Goal: Information Seeking & Learning: Learn about a topic

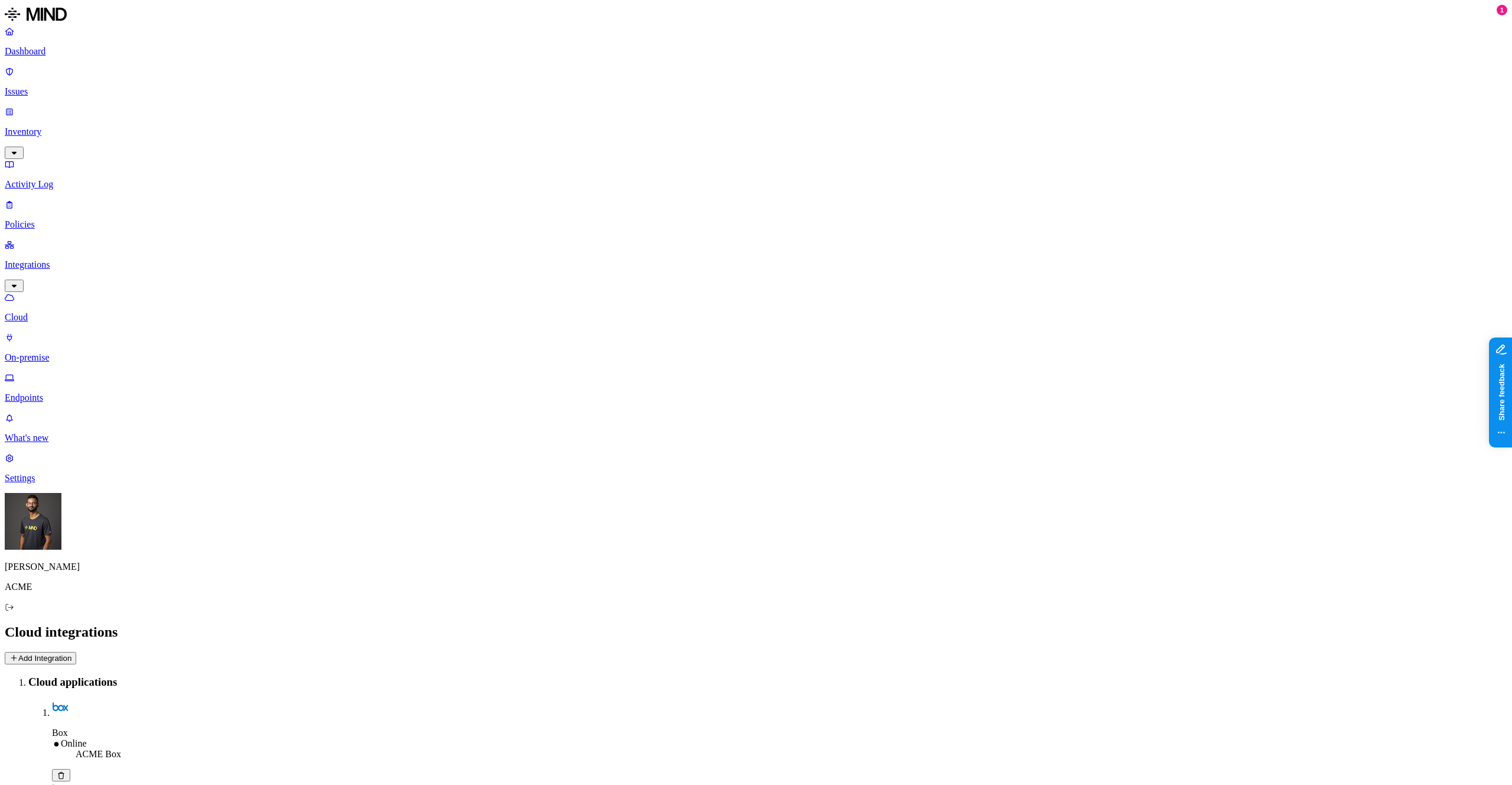
click at [66, 126] on p "Inventory" at bounding box center [756, 132] width 1503 height 11
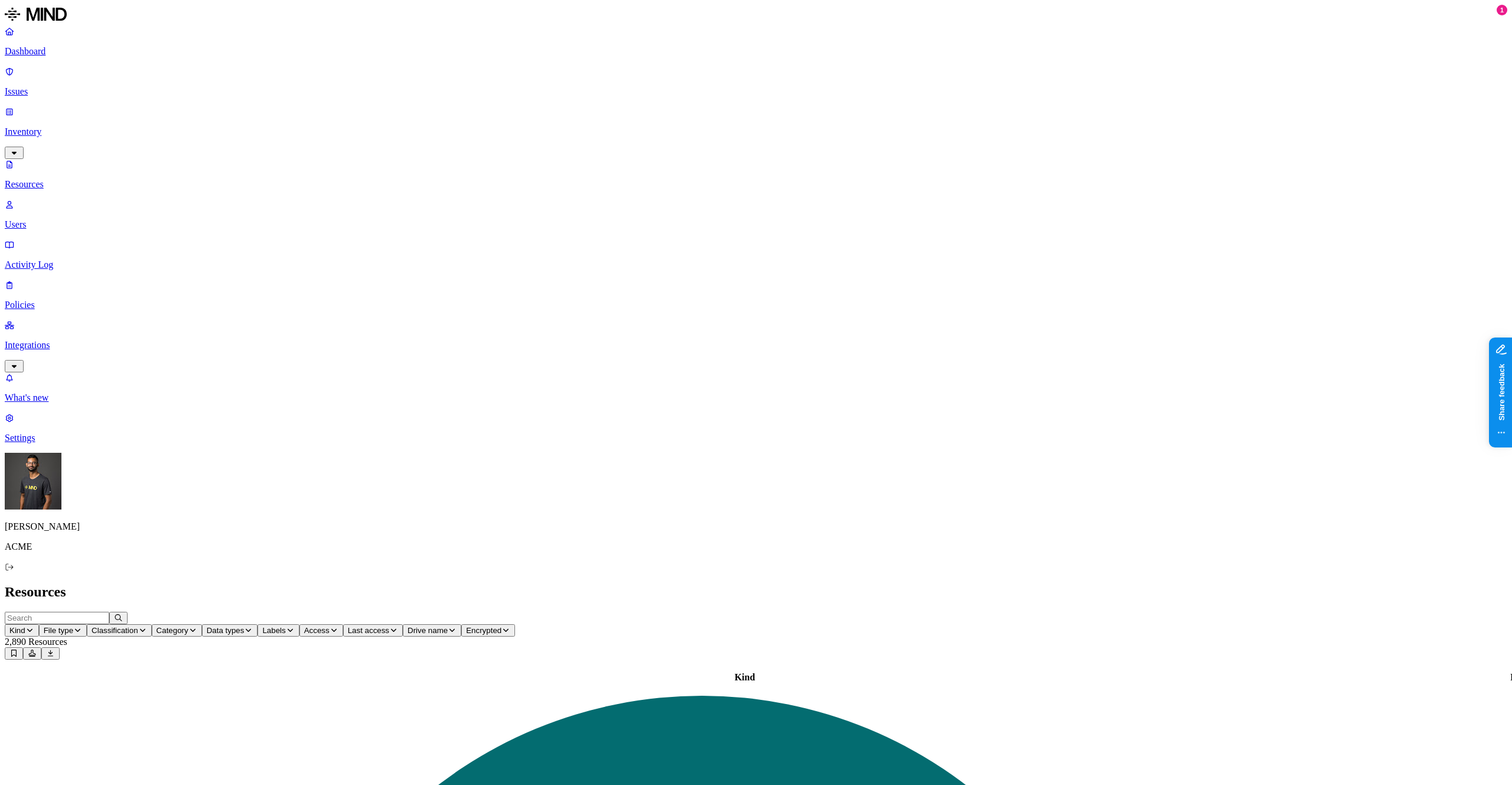
click at [66, 81] on link "Issues" at bounding box center [756, 81] width 1503 height 31
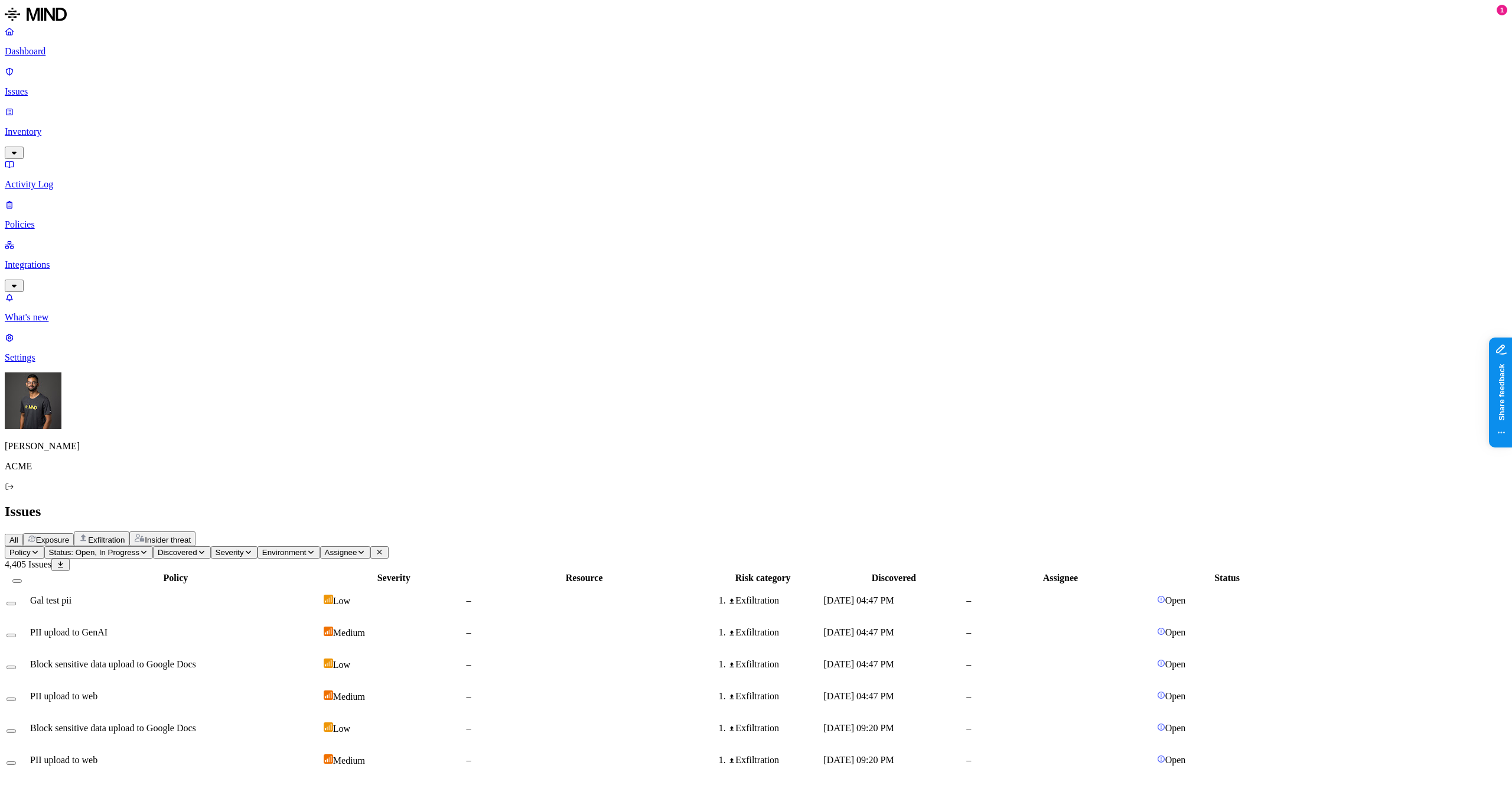
click at [321, 595] on div "Gal test pii" at bounding box center [176, 601] width 291 height 11
click at [321, 627] on div "PII upload to GenAI" at bounding box center [176, 632] width 291 height 11
click at [86, 219] on p "Policies" at bounding box center [756, 225] width 1503 height 11
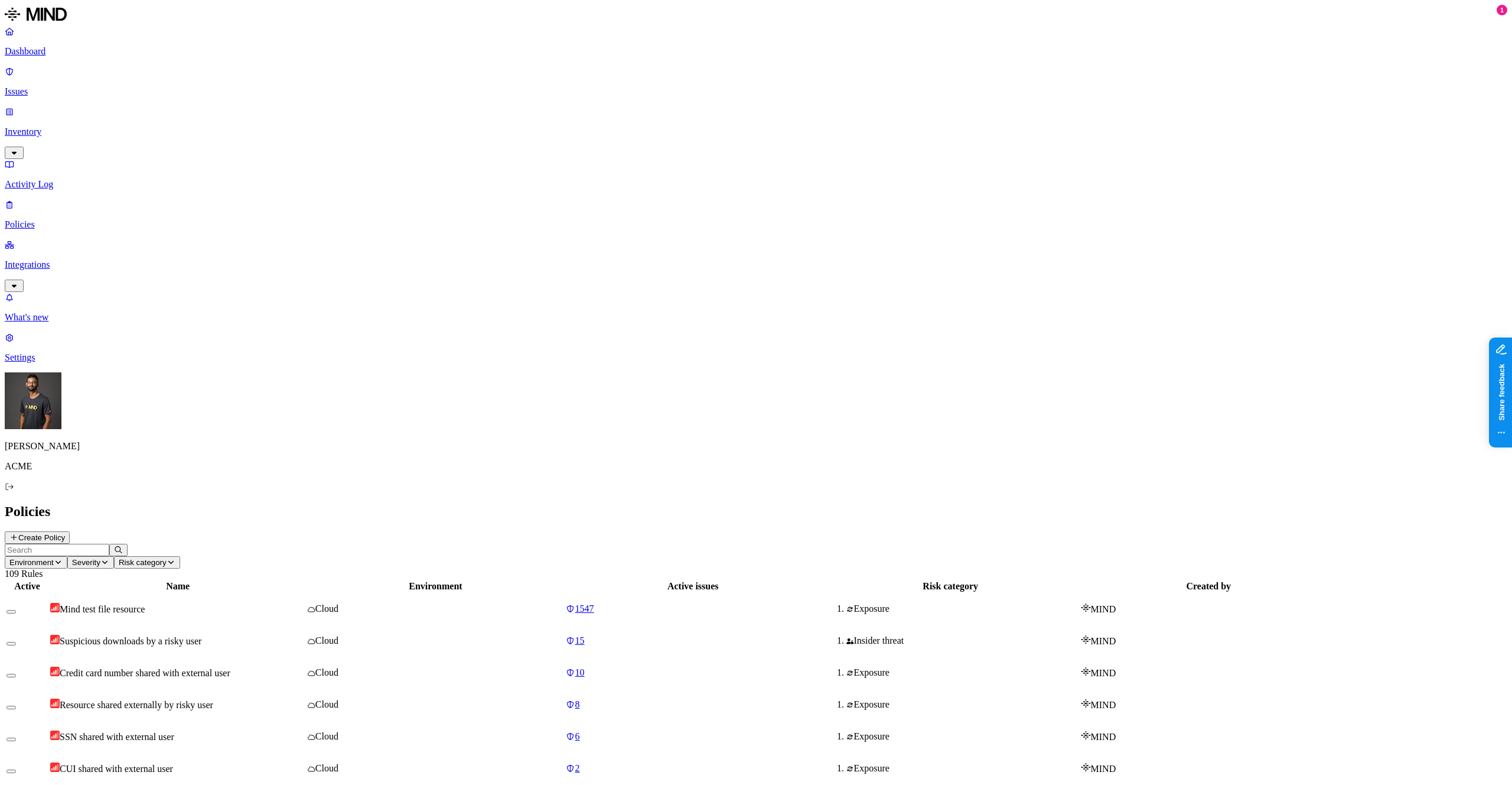
click at [213, 700] on span "Resource shared externally by risky user" at bounding box center [136, 704] width 153 height 10
click at [509, 504] on h2 "Policies" at bounding box center [756, 511] width 1503 height 16
click at [230, 668] on span "Credit card number shared with external user" at bounding box center [145, 673] width 170 height 10
click at [531, 544] on header "Environment Severity Risk category 109 Rules" at bounding box center [756, 562] width 1503 height 36
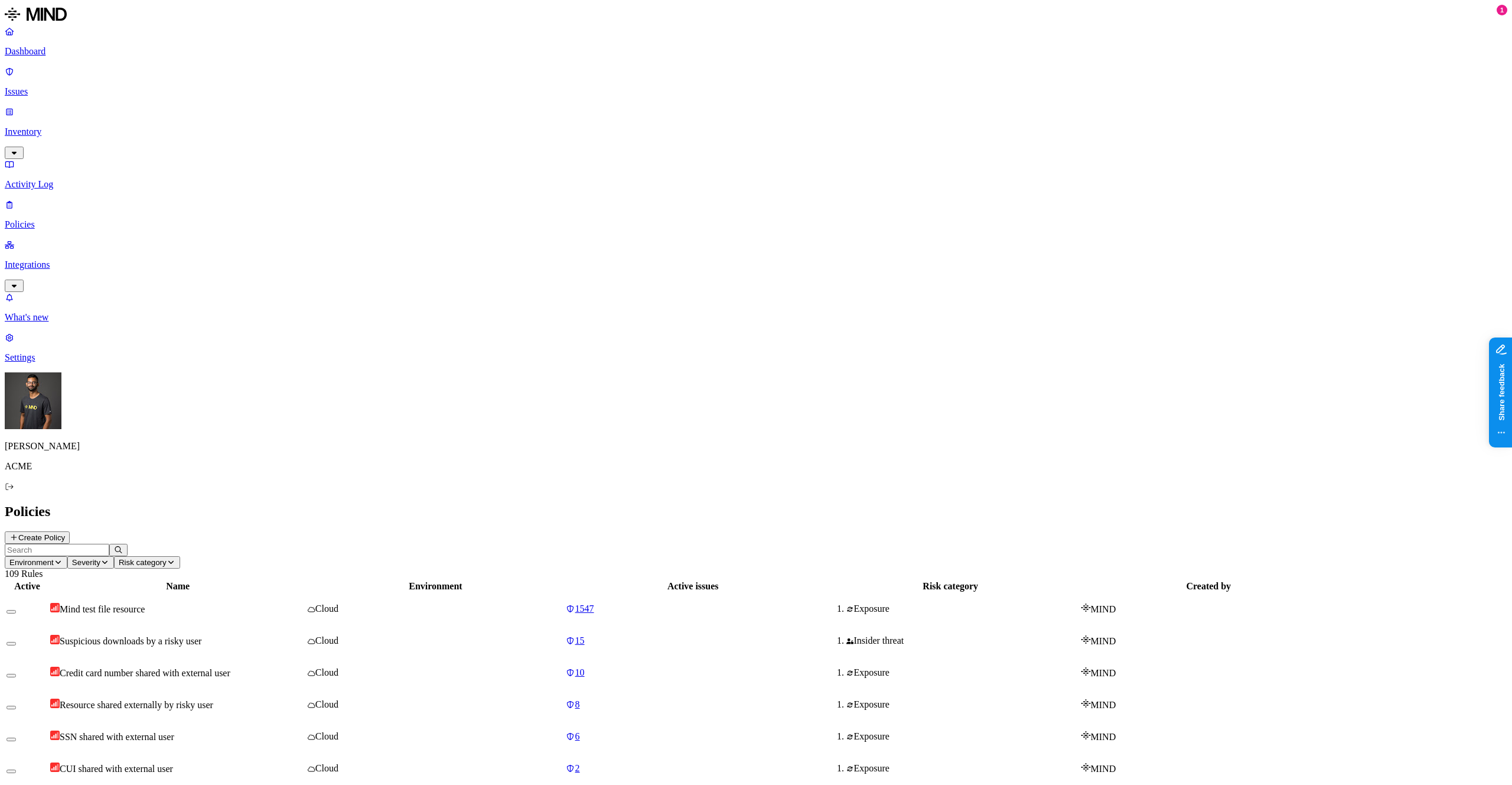
click at [174, 732] on span "SSN shared with external user" at bounding box center [117, 736] width 115 height 10
click at [306, 784] on td "Suspicious file deletions by a risky user" at bounding box center [177, 800] width 256 height 31
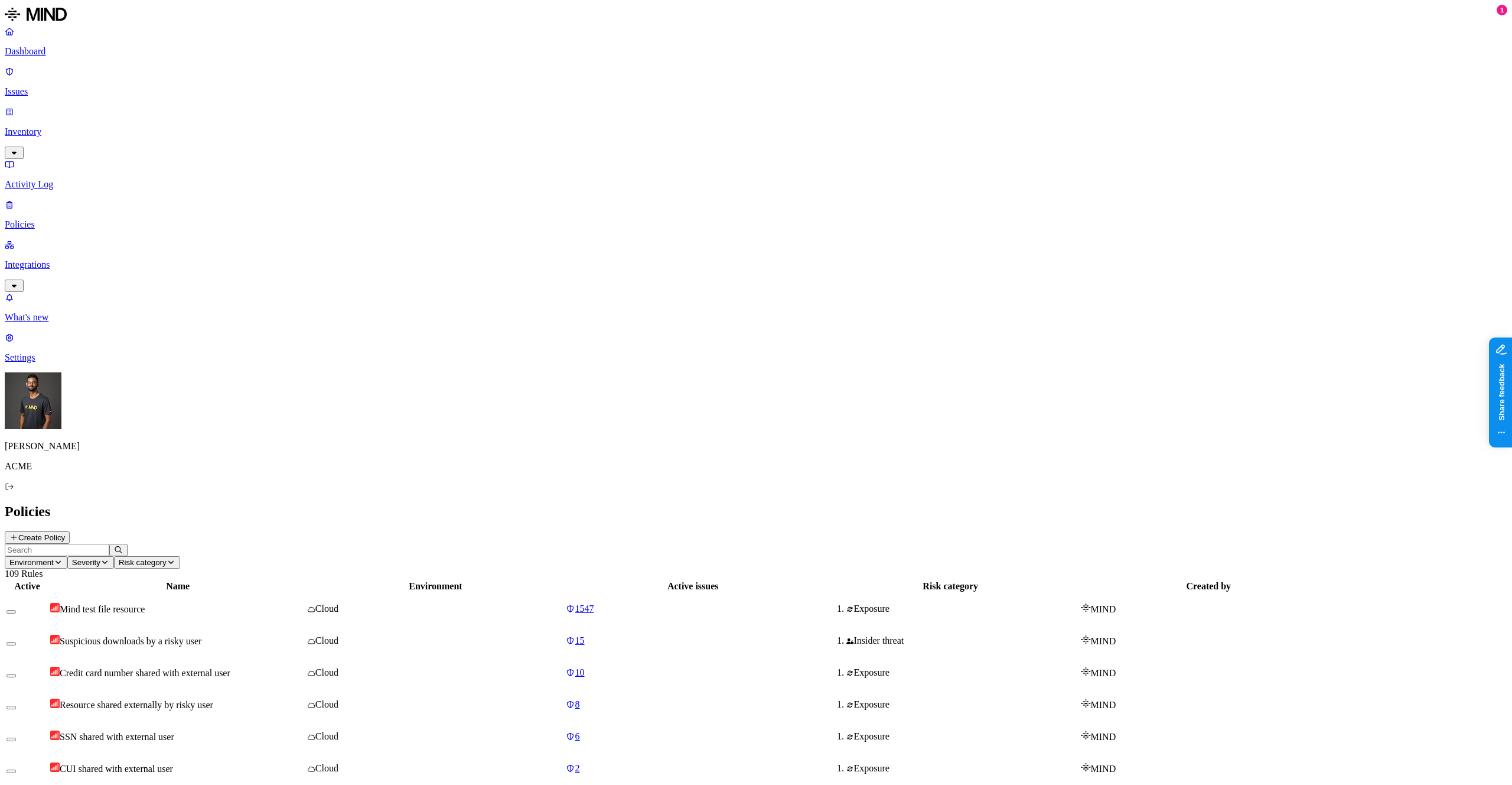
click at [492, 544] on header "Environment Severity Risk category 109 Rules" at bounding box center [756, 562] width 1503 height 36
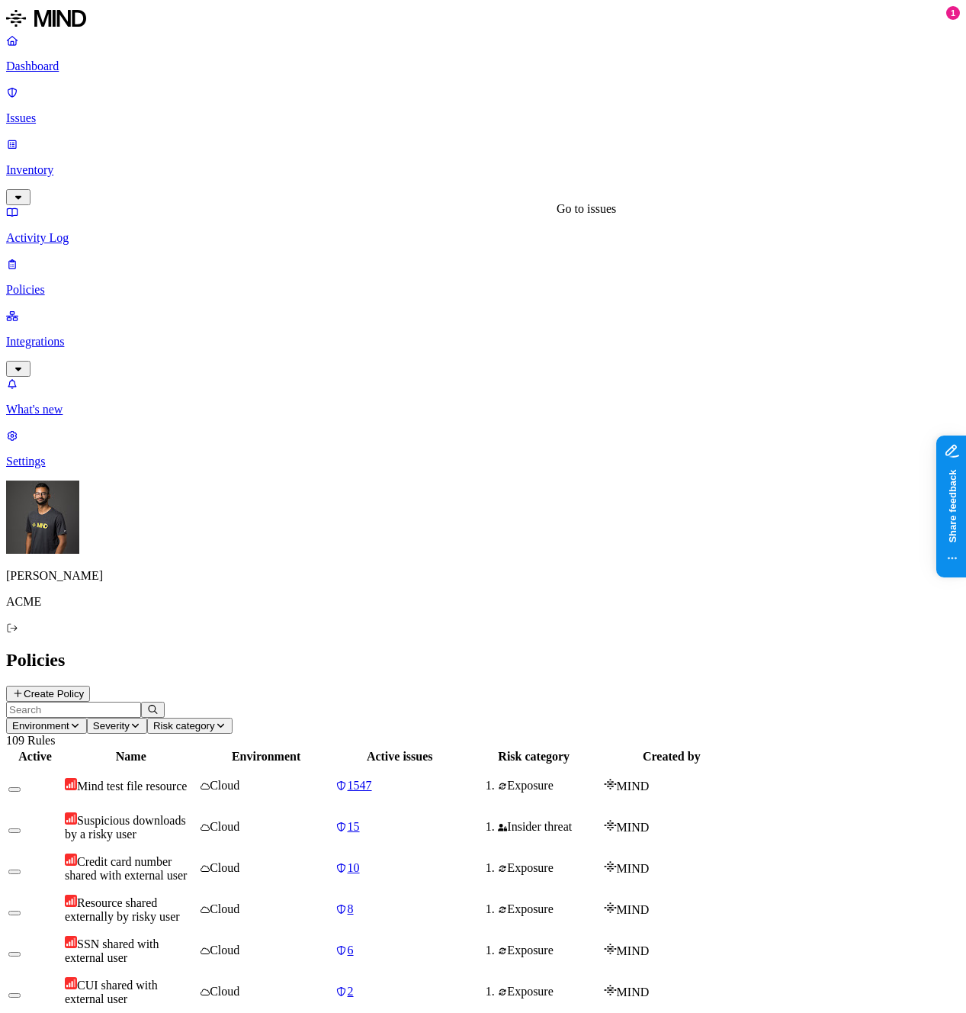
click at [348, 946] on icon at bounding box center [342, 951] width 12 height 10
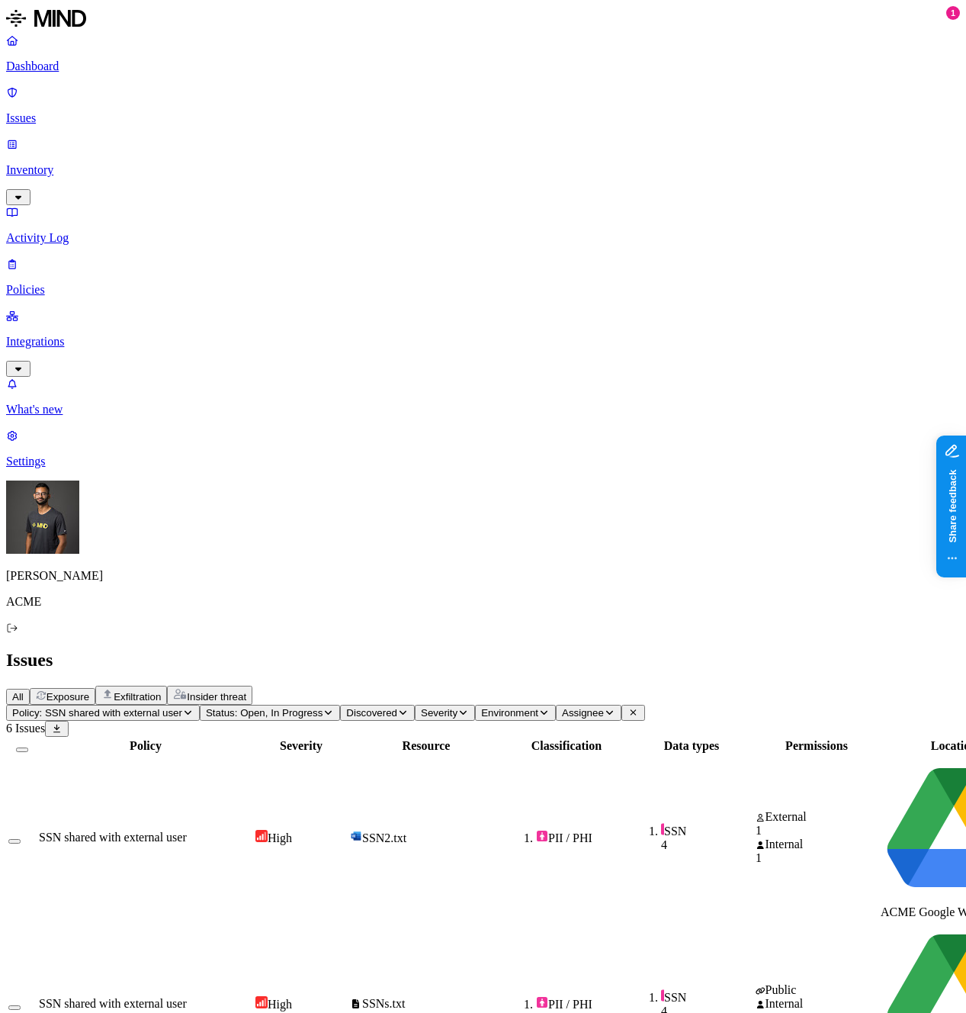
click at [323, 707] on span "Status: Open, In Progress" at bounding box center [264, 712] width 117 height 11
click at [401, 148] on button "button" at bounding box center [407, 140] width 12 height 16
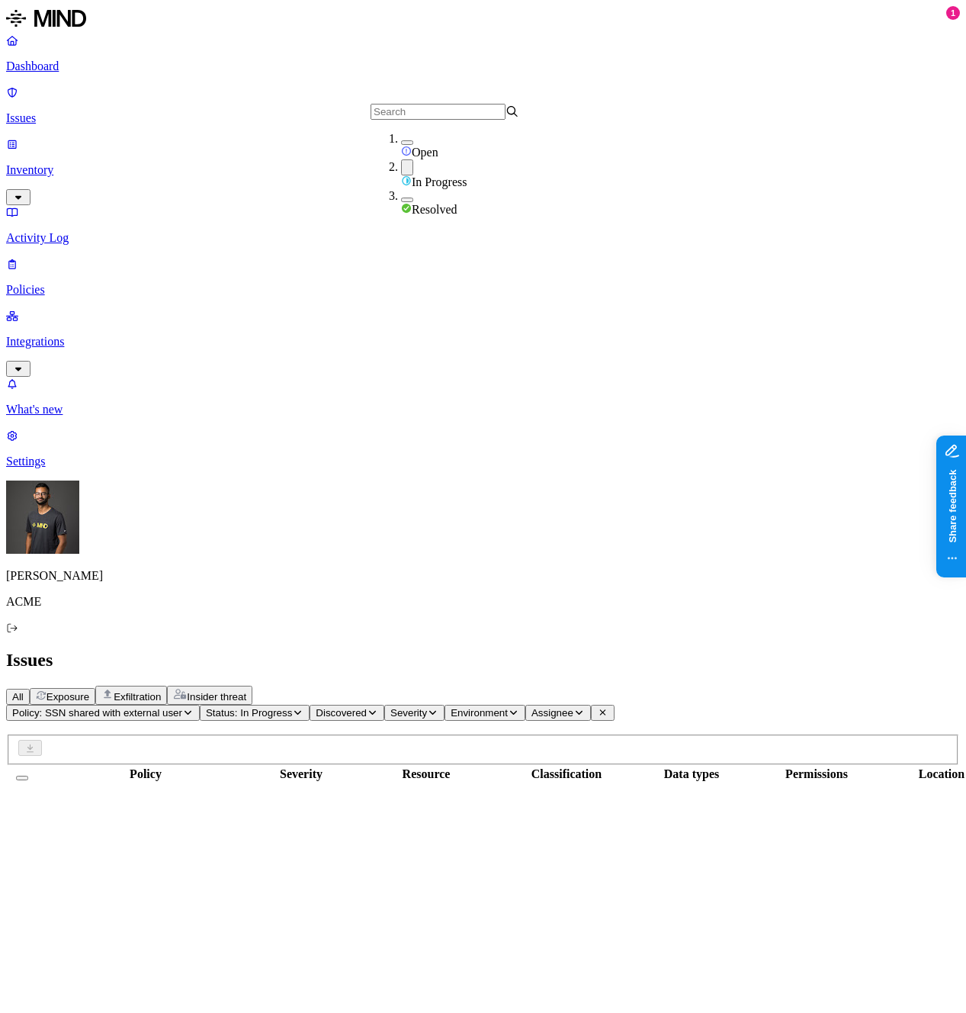
click at [401, 172] on button "button" at bounding box center [407, 167] width 12 height 16
click at [182, 707] on span "Policy: SSN shared with external user" at bounding box center [97, 712] width 170 height 11
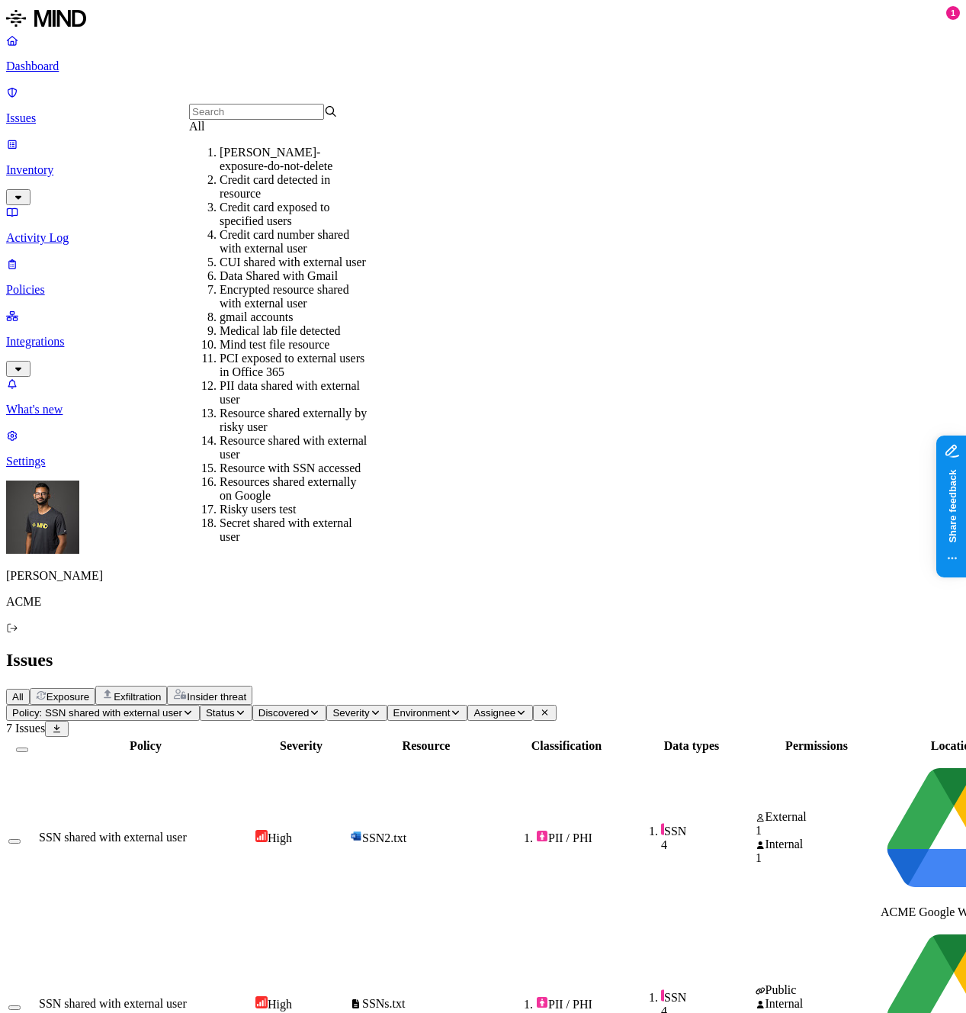
click at [114, 163] on p "Inventory" at bounding box center [483, 170] width 954 height 14
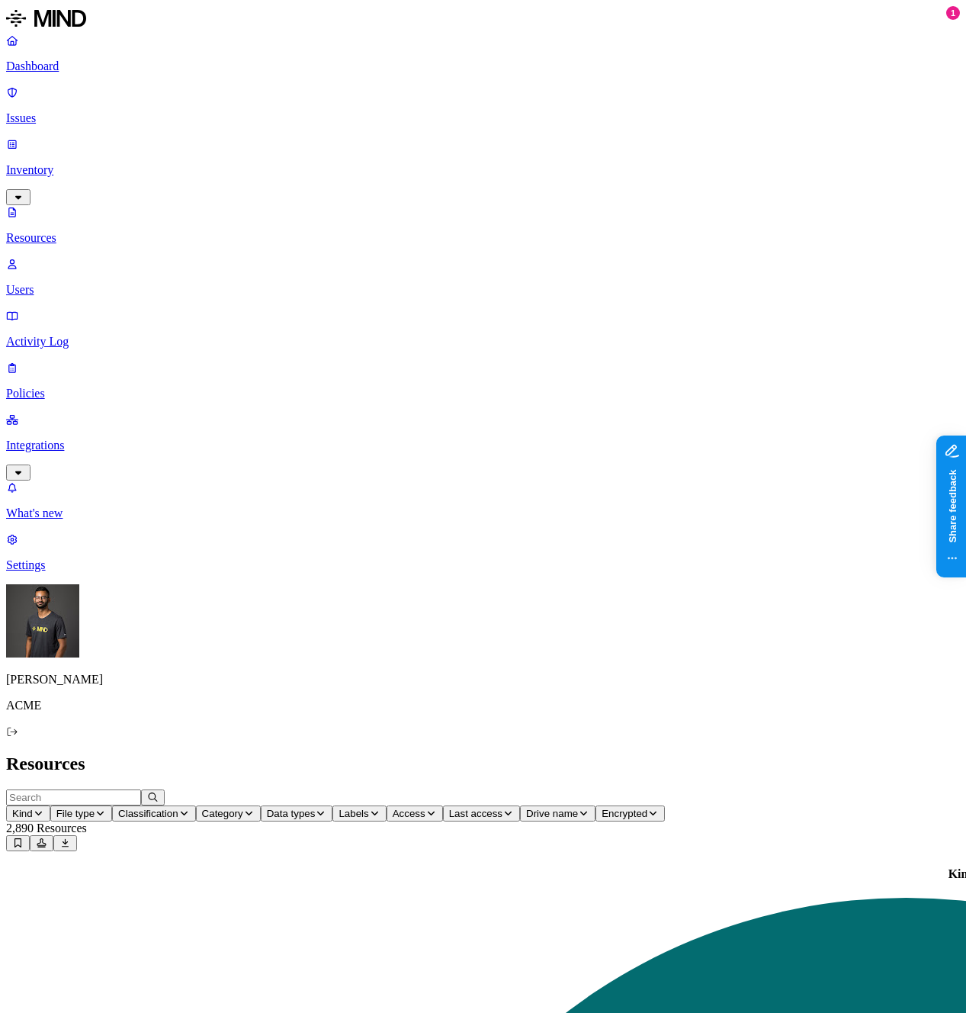
click at [90, 387] on p "Policies" at bounding box center [483, 394] width 954 height 14
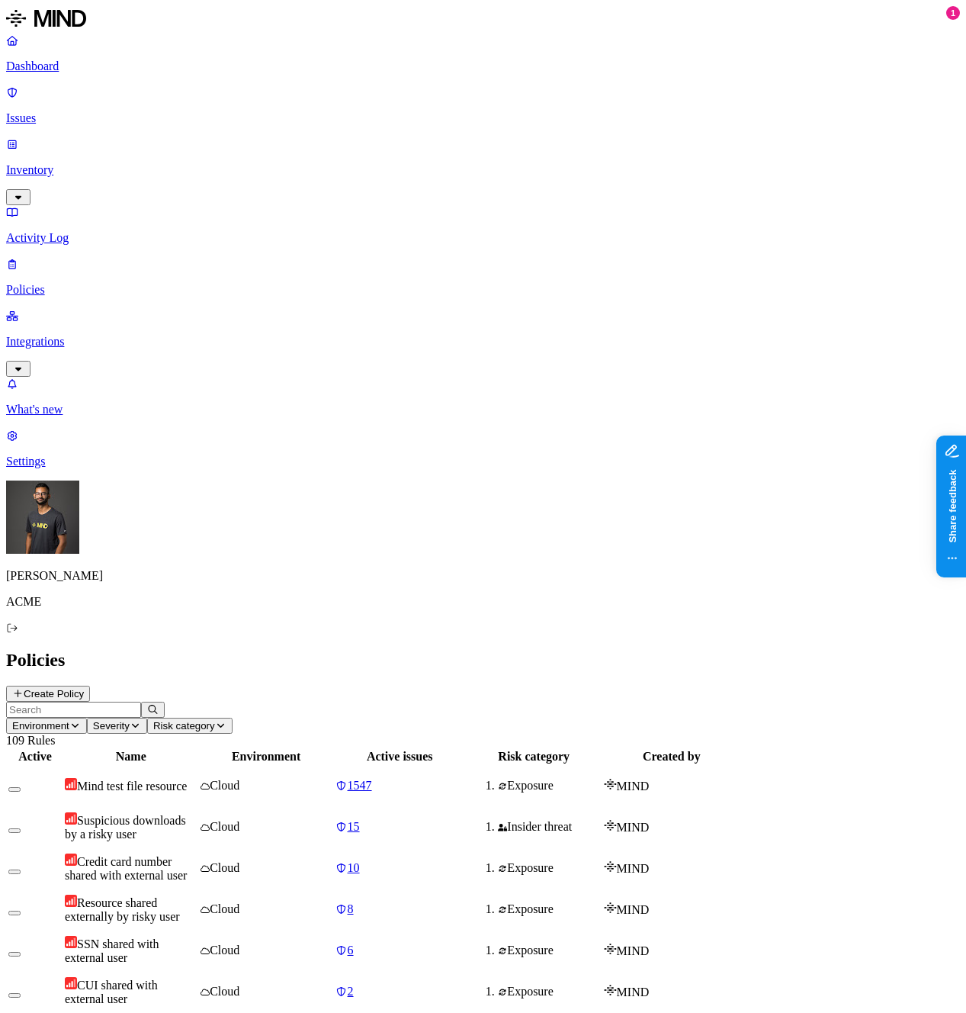
click at [180, 896] on span "Resource shared externally by risky user" at bounding box center [122, 909] width 115 height 27
click at [187, 855] on span "Credit card number shared with external user" at bounding box center [126, 868] width 122 height 27
click at [198, 930] on td "SSN shared with external user" at bounding box center [131, 950] width 134 height 40
click at [198, 972] on td "CUI shared with external user" at bounding box center [131, 992] width 134 height 40
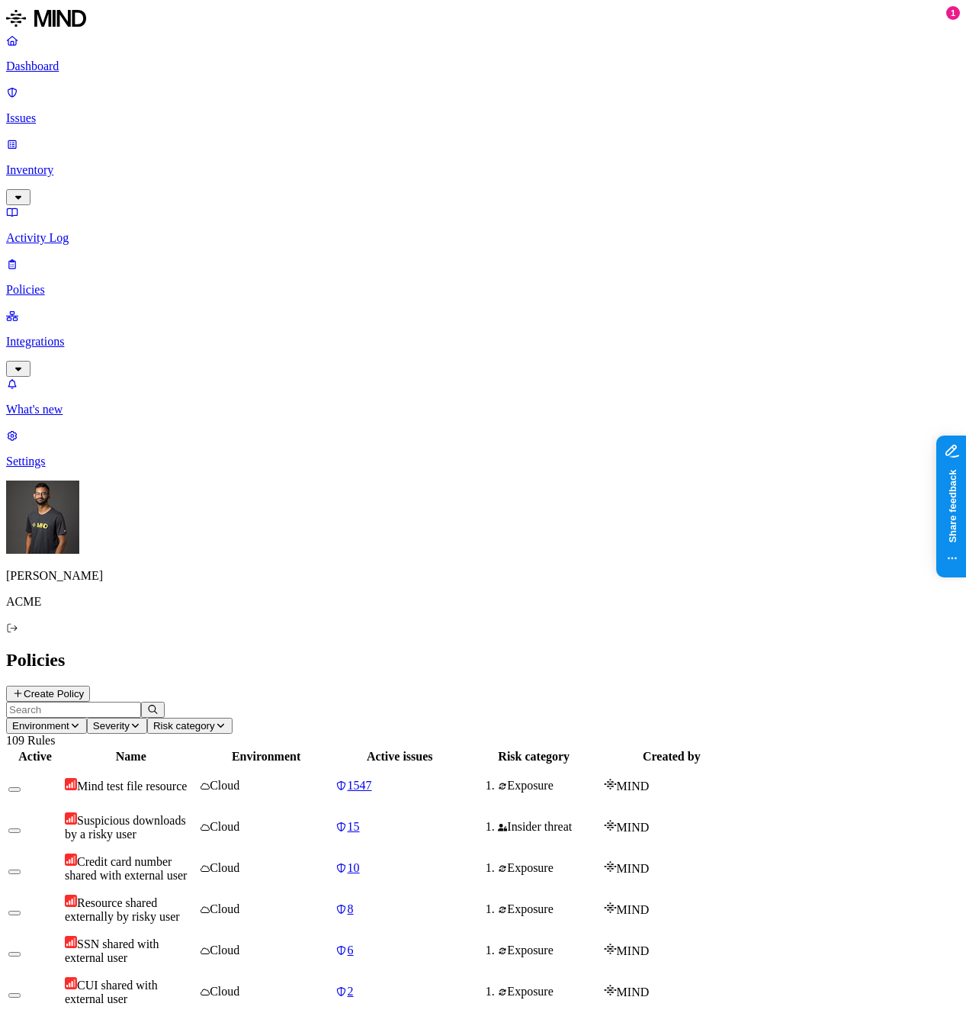
click at [215, 720] on span "Risk category" at bounding box center [184, 725] width 62 height 11
click at [564, 120] on div "Exposure" at bounding box center [559, 105] width 149 height 27
